Goal: Check status: Check status

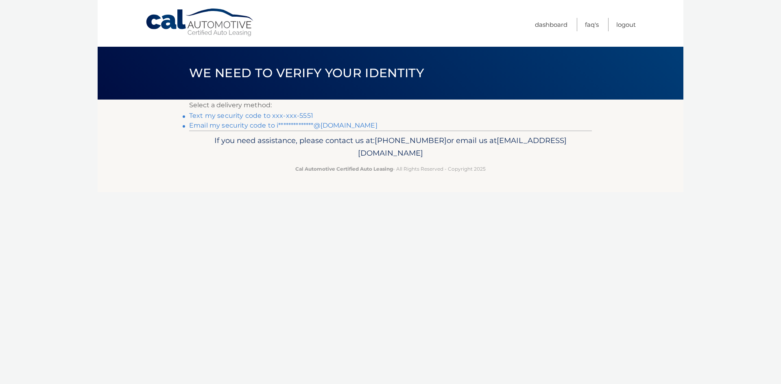
click at [284, 114] on link "Text my security code to xxx-xxx-5551" at bounding box center [251, 116] width 124 height 8
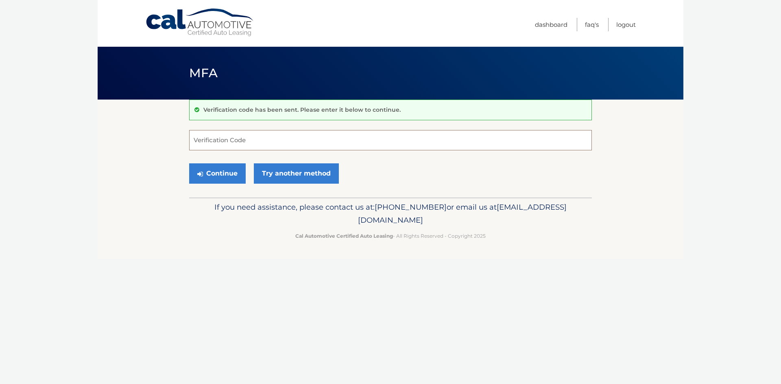
click at [240, 141] on input "Verification Code" at bounding box center [390, 140] width 403 height 20
type input "990553"
click at [224, 176] on button "Continue" at bounding box center [217, 173] width 57 height 20
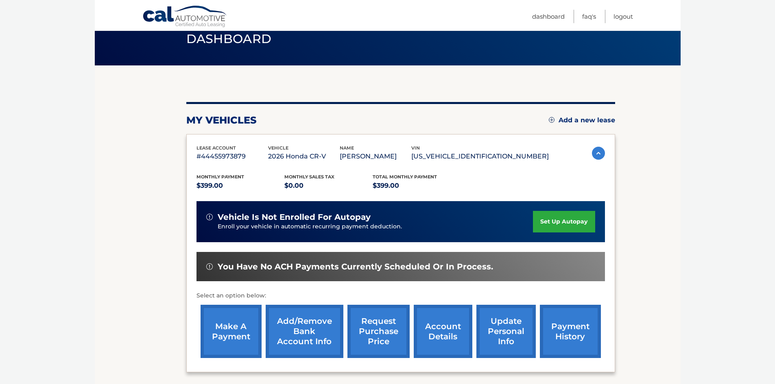
scroll to position [109, 0]
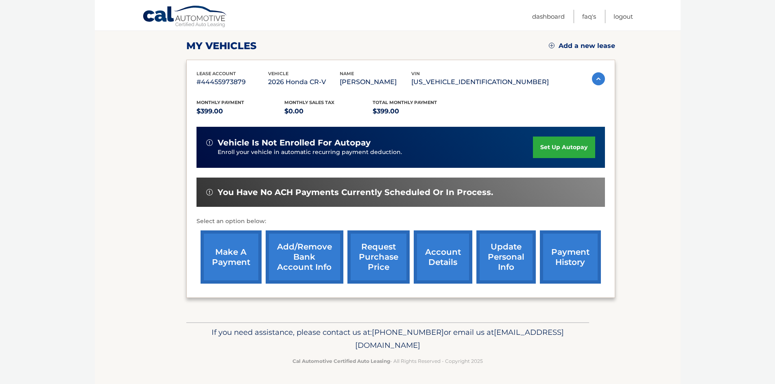
click at [570, 257] on link "payment history" at bounding box center [570, 257] width 61 height 53
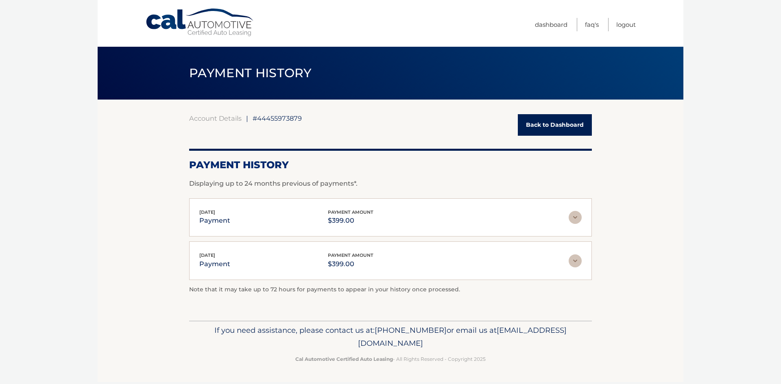
click at [531, 26] on nav "Menu Dashboard FAQ's Logout" at bounding box center [448, 23] width 374 height 47
click at [535, 24] on link "Dashboard" at bounding box center [551, 24] width 33 height 13
